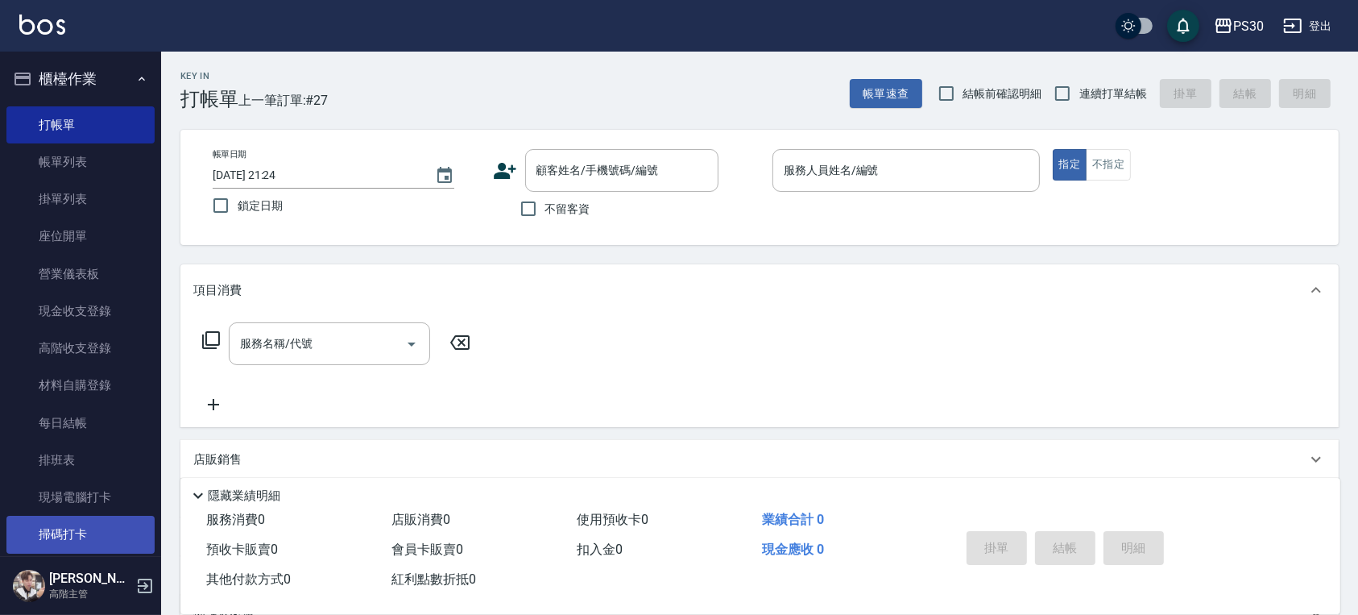
click at [64, 528] on link "掃碼打卡" at bounding box center [80, 533] width 148 height 37
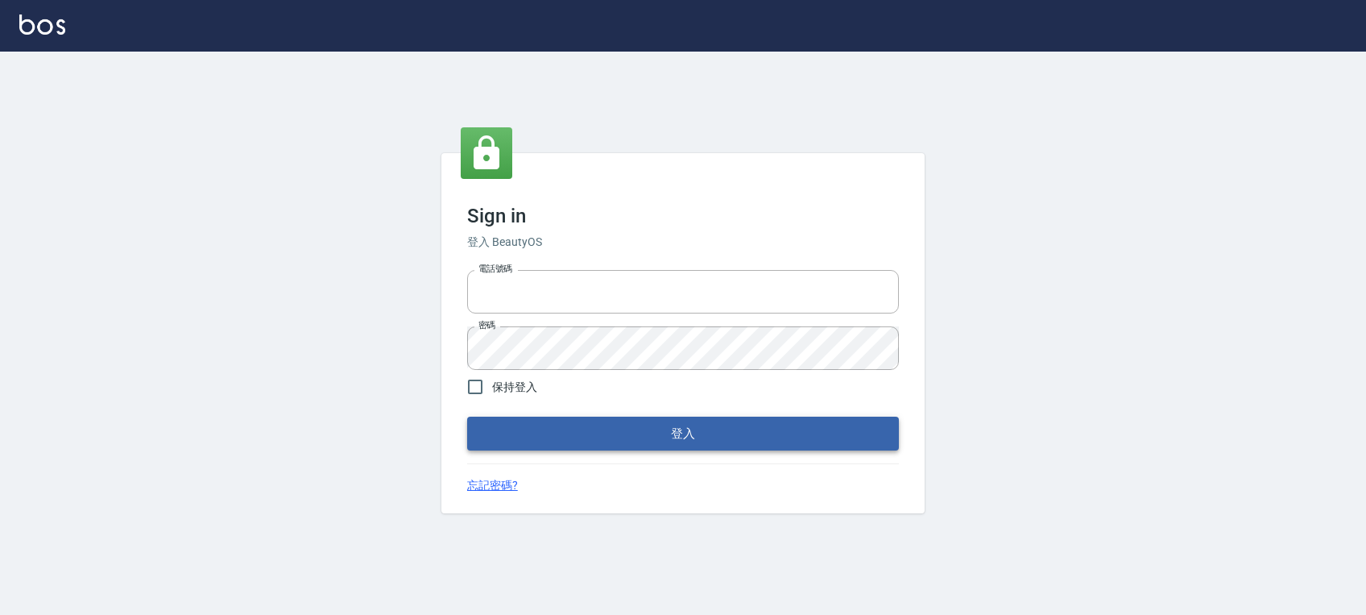
type input "0972392966"
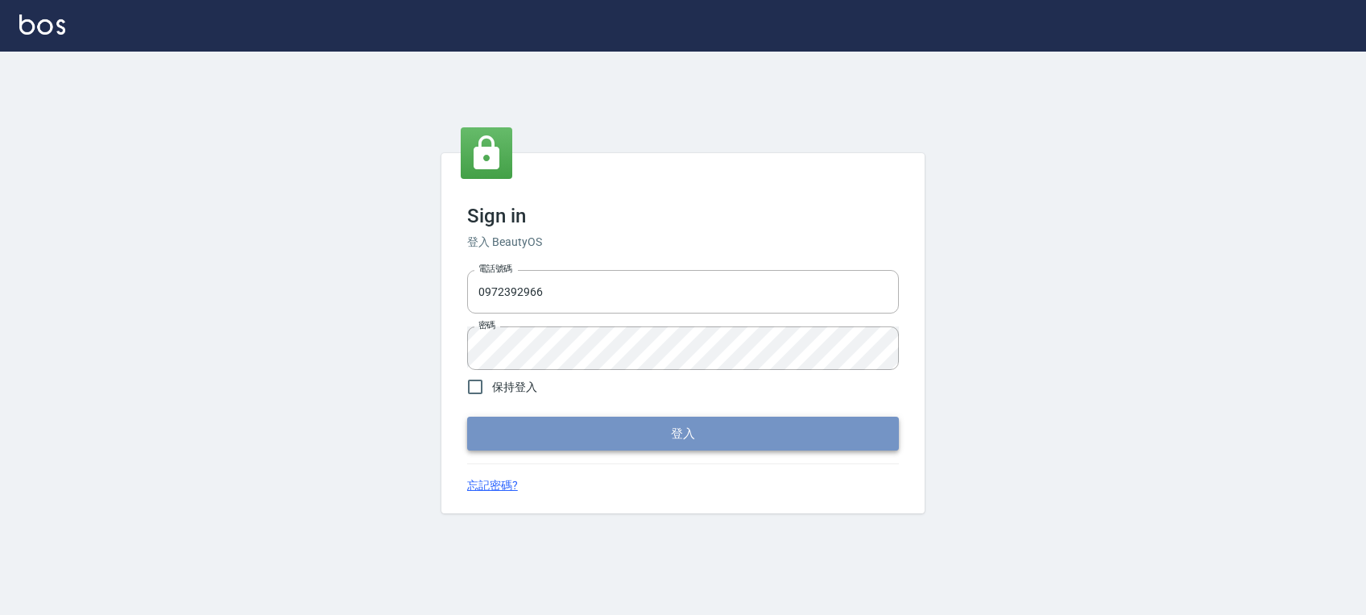
click at [857, 423] on button "登入" at bounding box center [683, 433] width 432 height 34
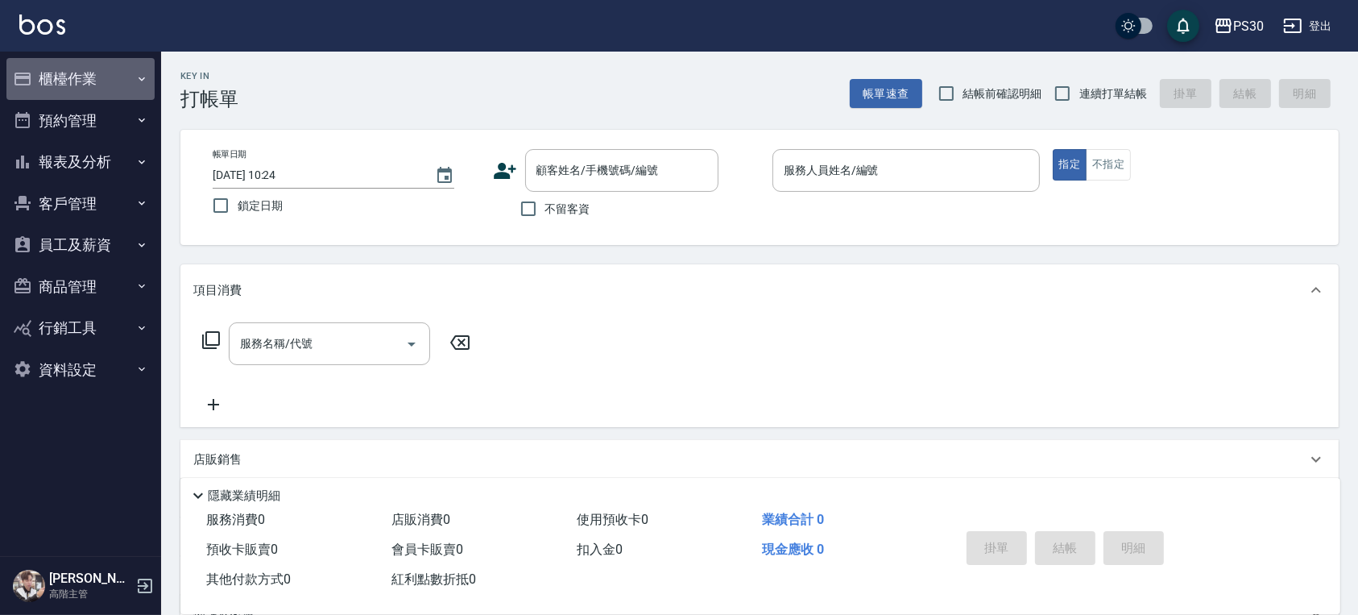
click at [63, 69] on button "櫃檯作業" at bounding box center [80, 79] width 148 height 42
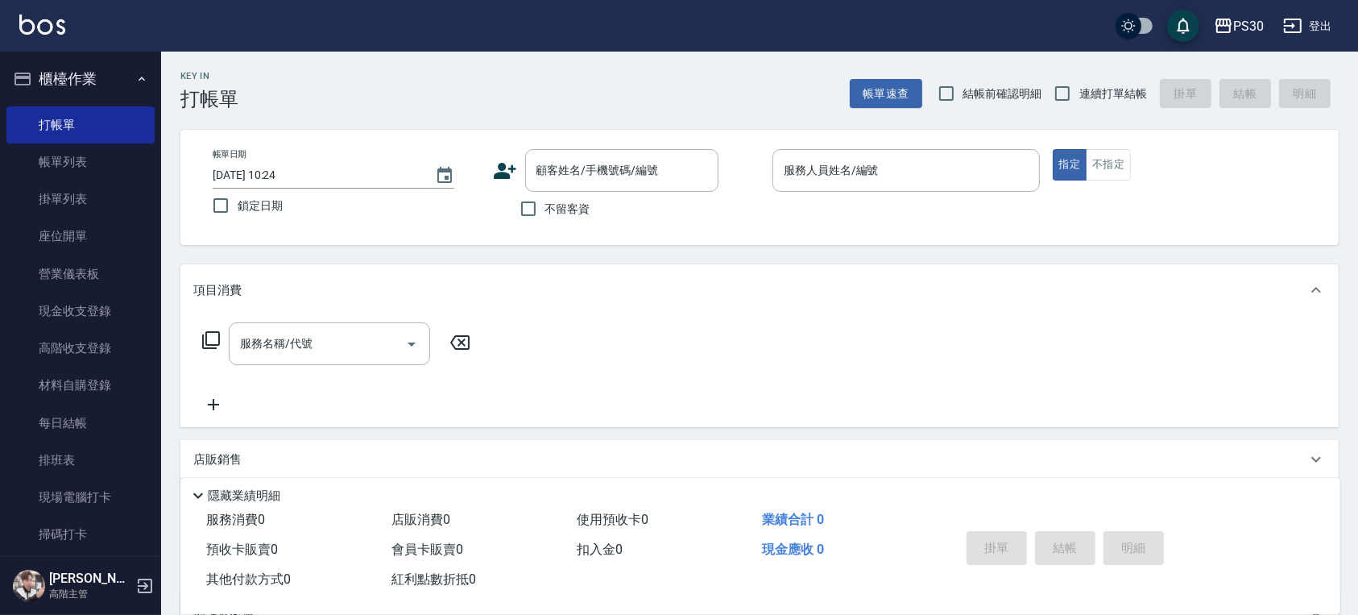
click at [103, 557] on div "廖金城 高階主管" at bounding box center [80, 586] width 161 height 58
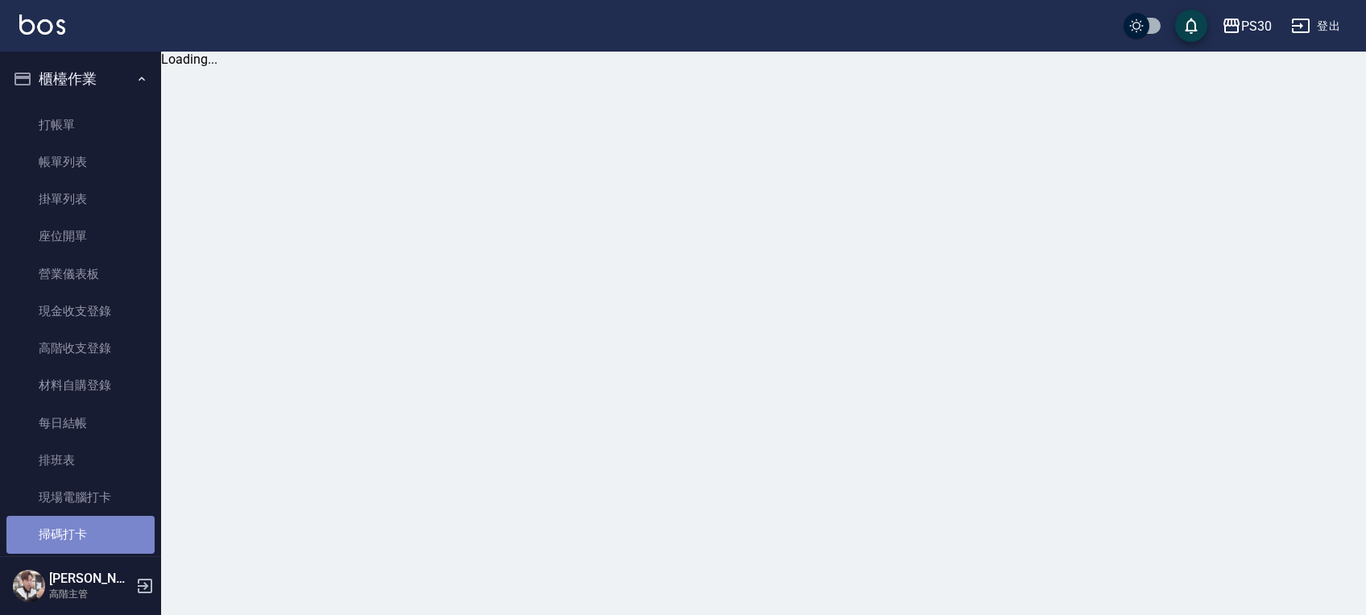
click at [103, 538] on link "掃碼打卡" at bounding box center [80, 533] width 148 height 37
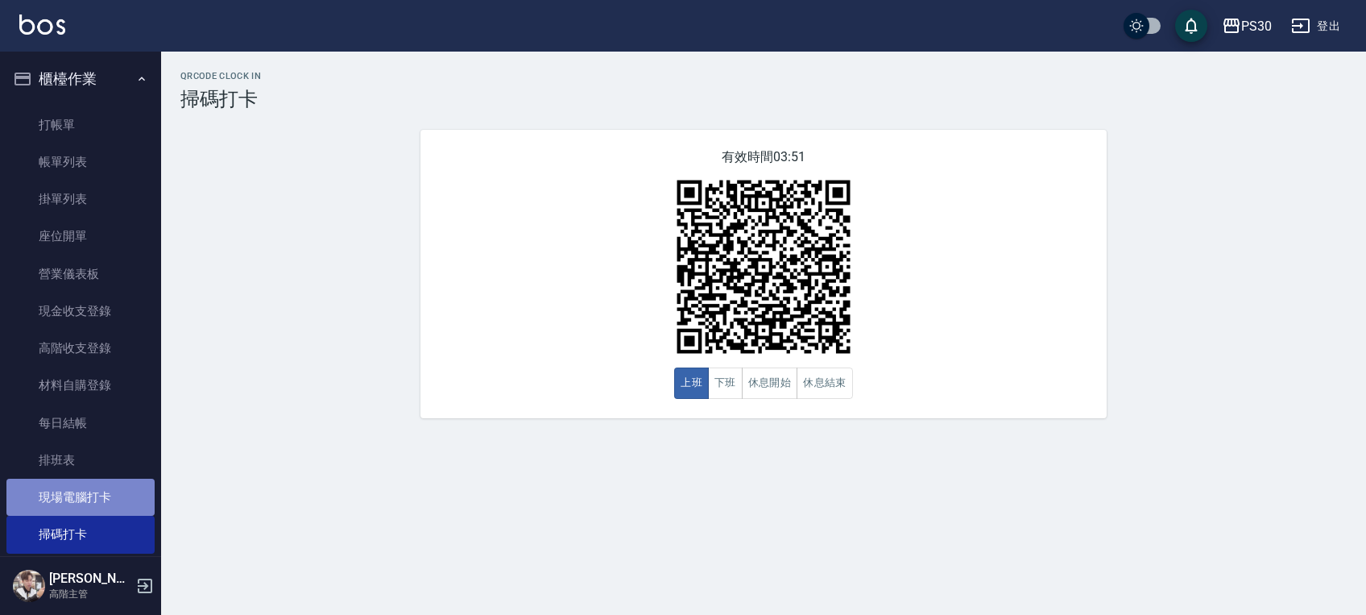
click at [113, 498] on link "現場電腦打卡" at bounding box center [80, 496] width 148 height 37
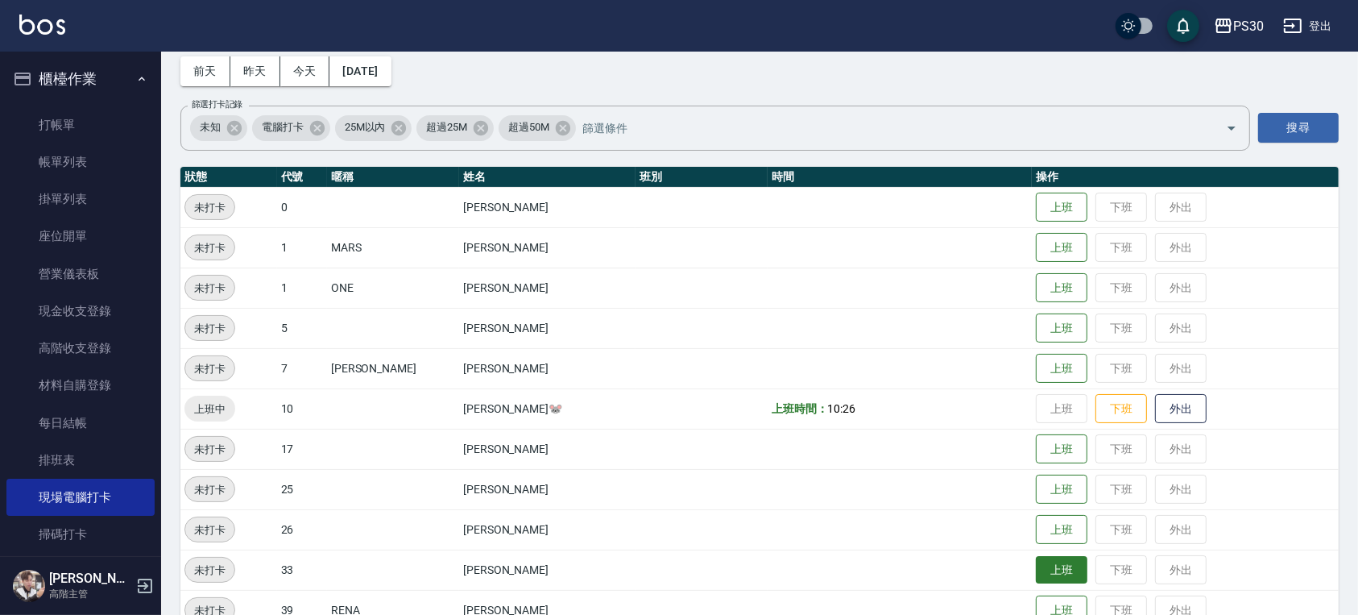
scroll to position [107, 0]
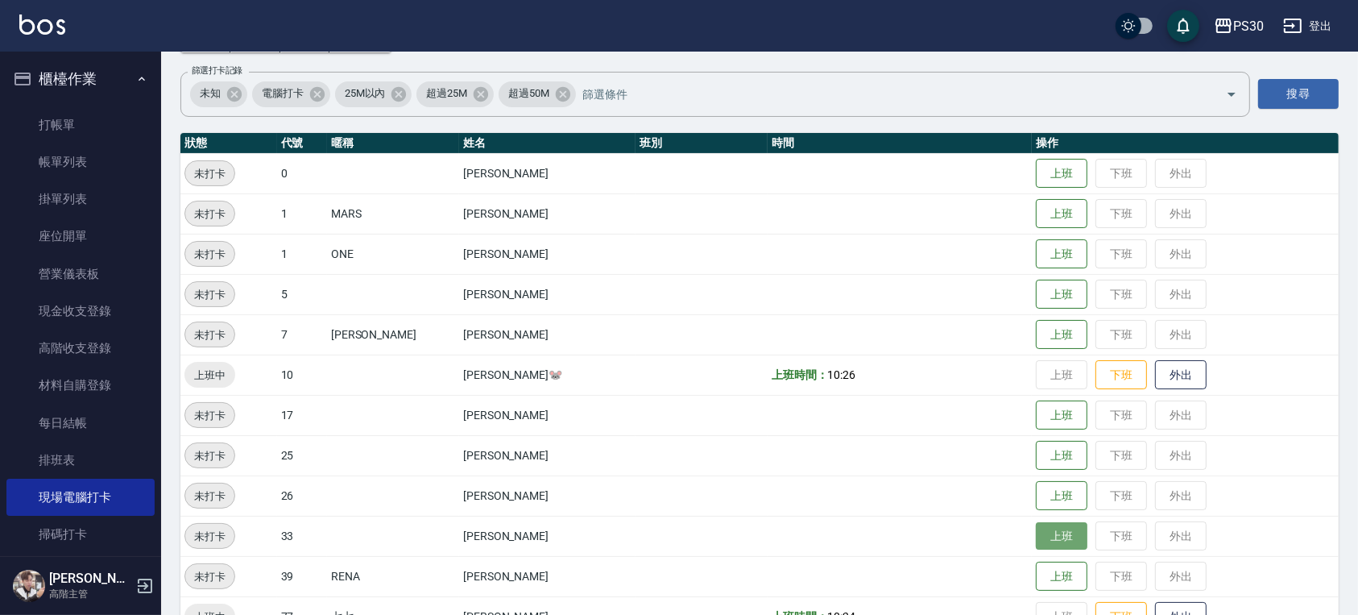
click at [1043, 535] on button "上班" at bounding box center [1062, 536] width 52 height 28
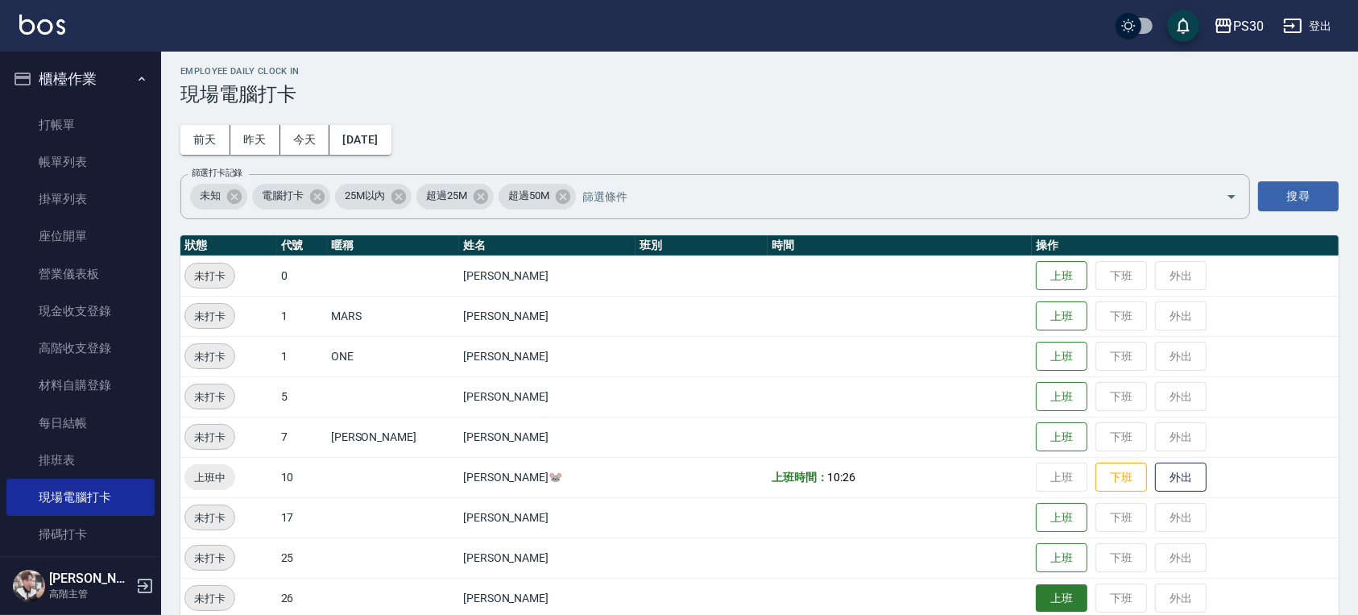
scroll to position [0, 0]
